Goal: Manage account settings

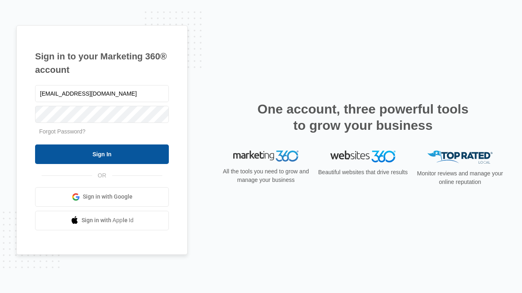
click at [102, 154] on input "Sign In" at bounding box center [102, 155] width 134 height 20
